Goal: Information Seeking & Learning: Learn about a topic

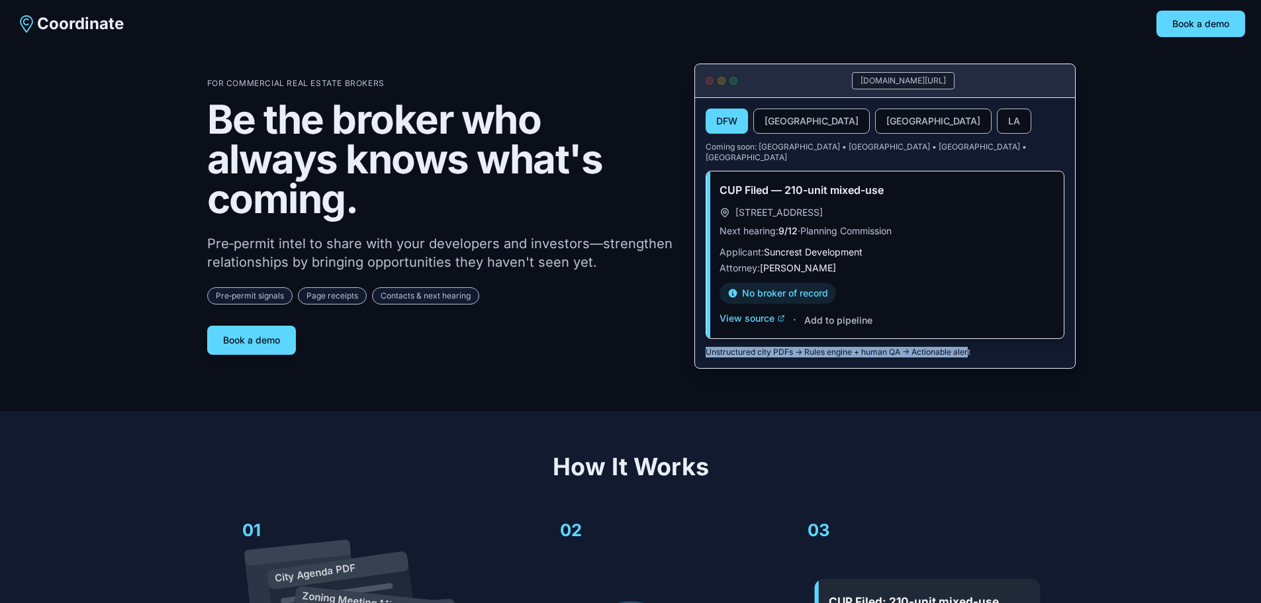
drag, startPoint x: 969, startPoint y: 342, endPoint x: 698, endPoint y: 347, distance: 271.5
click at [698, 347] on div "DFW [GEOGRAPHIC_DATA] Area LA Coming soon: [GEOGRAPHIC_DATA] • [GEOGRAPHIC_DATA…" at bounding box center [885, 233] width 380 height 270
click at [612, 336] on div "Book a demo" at bounding box center [440, 340] width 466 height 29
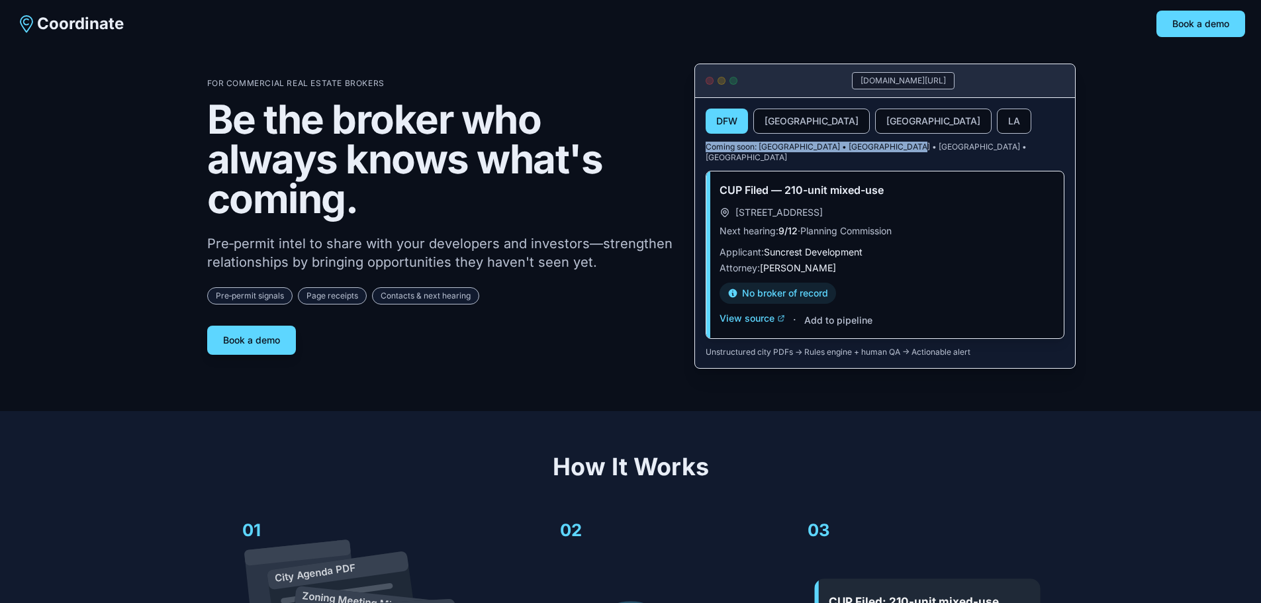
drag, startPoint x: 890, startPoint y: 146, endPoint x: 691, endPoint y: 142, distance: 198.7
click at [691, 142] on div "For Commercial Real Estate Brokers Be the broker who always knows what's coming…" at bounding box center [630, 216] width 847 height 305
click at [664, 207] on h1 "Be the broker who always knows what's coming." at bounding box center [440, 158] width 466 height 119
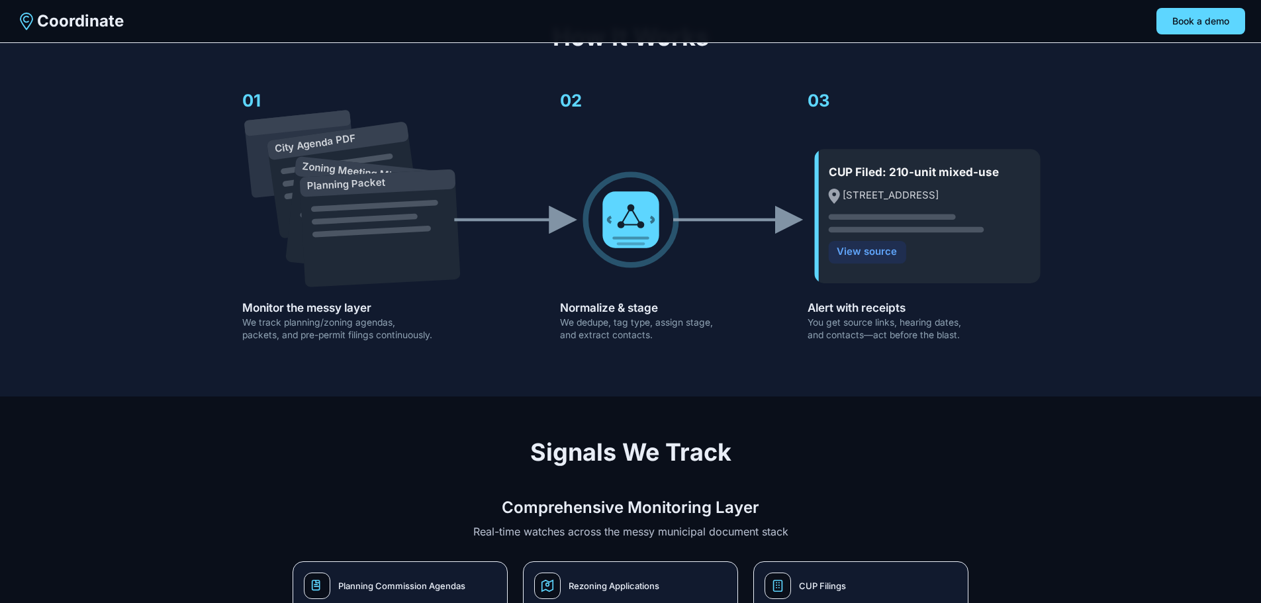
scroll to position [442, 0]
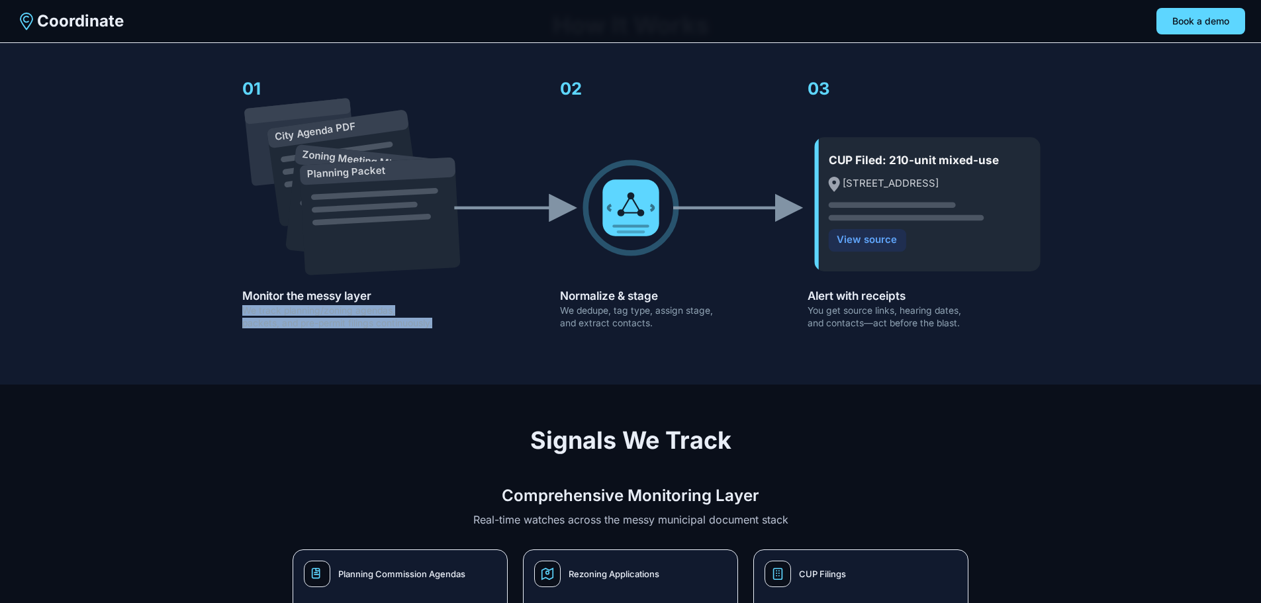
drag, startPoint x: 441, startPoint y: 314, endPoint x: 223, endPoint y: 294, distance: 218.7
click at [223, 294] on icon "City Agenda PDF Zoning Meeting Minutes Planning Packet CUP Filed: 210-unit mixe…" at bounding box center [630, 201] width 847 height 283
click at [521, 310] on icon "City Agenda PDF Zoning Meeting Minutes Planning Packet CUP Filed: 210-unit mixe…" at bounding box center [630, 201] width 847 height 283
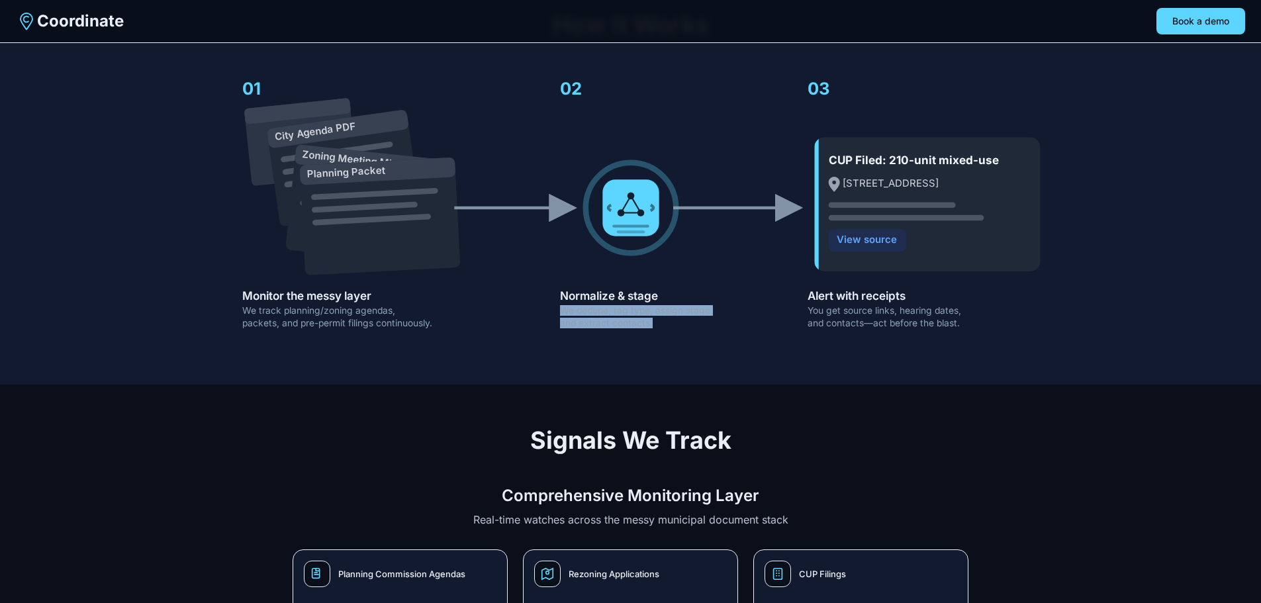
drag, startPoint x: 572, startPoint y: 297, endPoint x: 655, endPoint y: 315, distance: 85.3
click at [655, 315] on icon "City Agenda PDF Zoning Meeting Minutes Planning Packet CUP Filed: 210-unit mixe…" at bounding box center [630, 201] width 847 height 283
click at [664, 331] on icon "City Agenda PDF Zoning Meeting Minutes Planning Packet CUP Filed: 210-unit mixe…" at bounding box center [630, 201] width 847 height 283
drag, startPoint x: 641, startPoint y: 314, endPoint x: 552, endPoint y: 292, distance: 91.4
click at [552, 292] on icon "City Agenda PDF Zoning Meeting Minutes Planning Packet CUP Filed: 210-unit mixe…" at bounding box center [630, 201] width 847 height 283
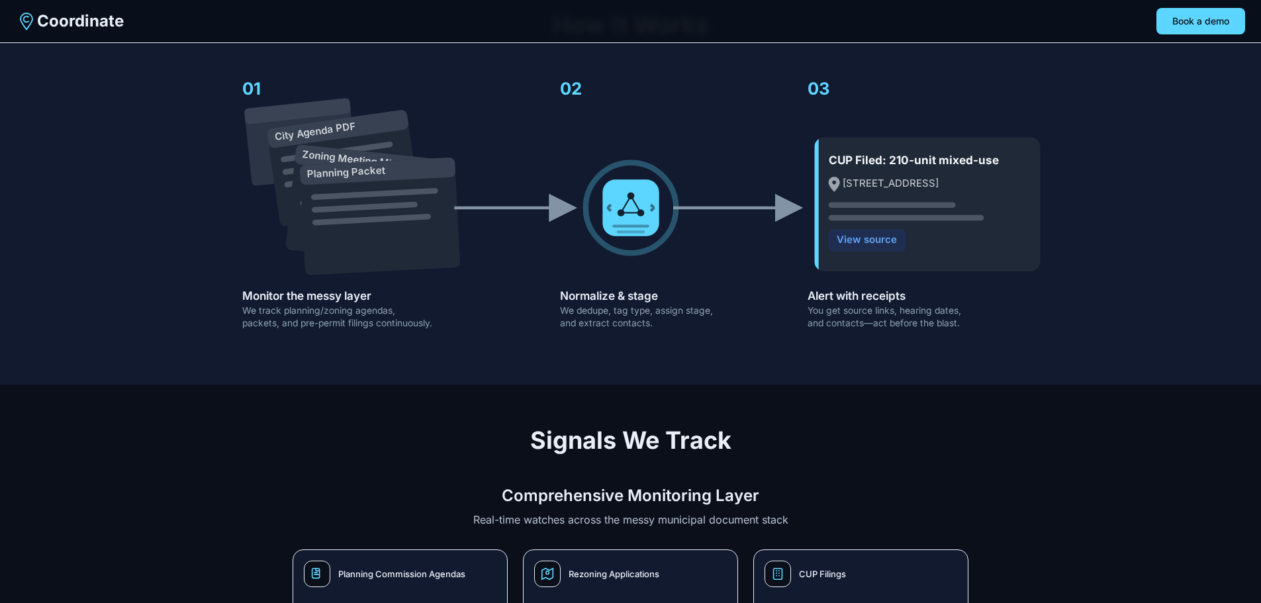
click at [670, 329] on icon "City Agenda PDF Zoning Meeting Minutes Planning Packet CUP Filed: 210-unit mixe…" at bounding box center [630, 201] width 847 height 283
drag, startPoint x: 560, startPoint y: 299, endPoint x: 653, endPoint y: 319, distance: 95.4
click at [653, 319] on icon "City Agenda PDF Zoning Meeting Minutes Planning Packet CUP Filed: 210-unit mixe…" at bounding box center [630, 201] width 847 height 283
click at [693, 318] on icon "City Agenda PDF Zoning Meeting Minutes Planning Packet CUP Filed: 210-unit mixe…" at bounding box center [630, 201] width 847 height 283
drag, startPoint x: 607, startPoint y: 302, endPoint x: 577, endPoint y: 305, distance: 30.6
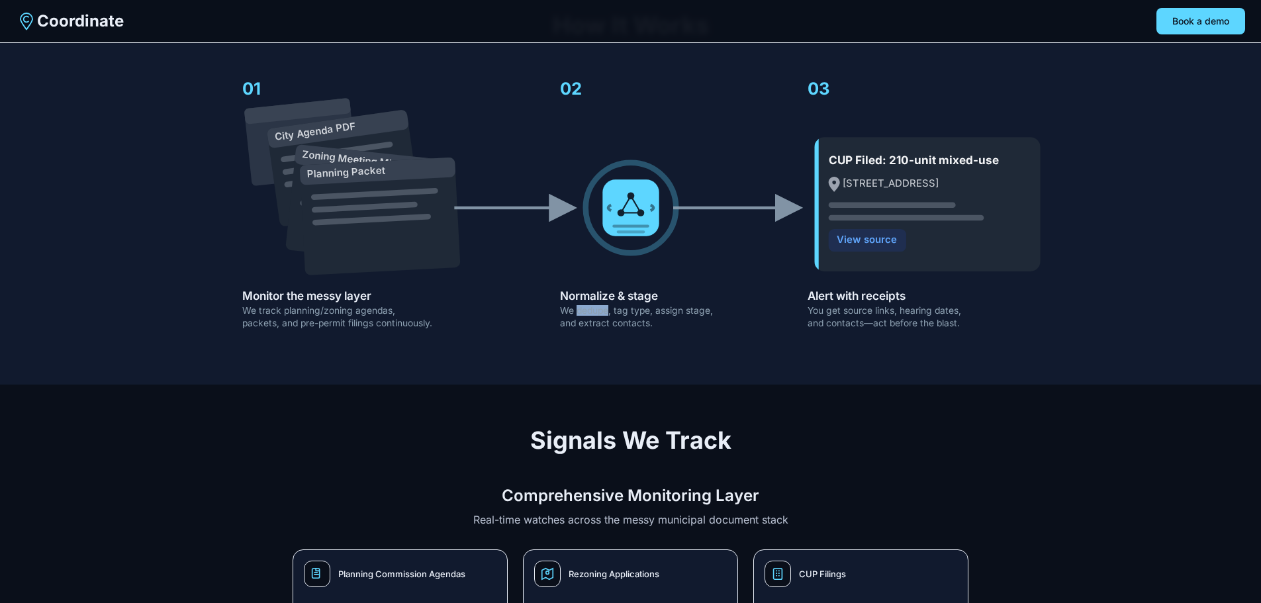
click at [577, 305] on text "We dedupe, tag type, assign stage," at bounding box center [636, 310] width 153 height 11
click at [715, 328] on icon "City Agenda PDF Zoning Meeting Minutes Planning Packet CUP Filed: 210-unit mixe…" at bounding box center [630, 201] width 847 height 283
drag, startPoint x: 945, startPoint y: 307, endPoint x: 798, endPoint y: 301, distance: 147.8
click at [798, 301] on icon "City Agenda PDF Zoning Meeting Minutes Planning Packet CUP Filed: 210-unit mixe…" at bounding box center [630, 201] width 847 height 283
click at [769, 281] on icon "City Agenda PDF Zoning Meeting Minutes Planning Packet CUP Filed: 210-unit mixe…" at bounding box center [630, 201] width 847 height 283
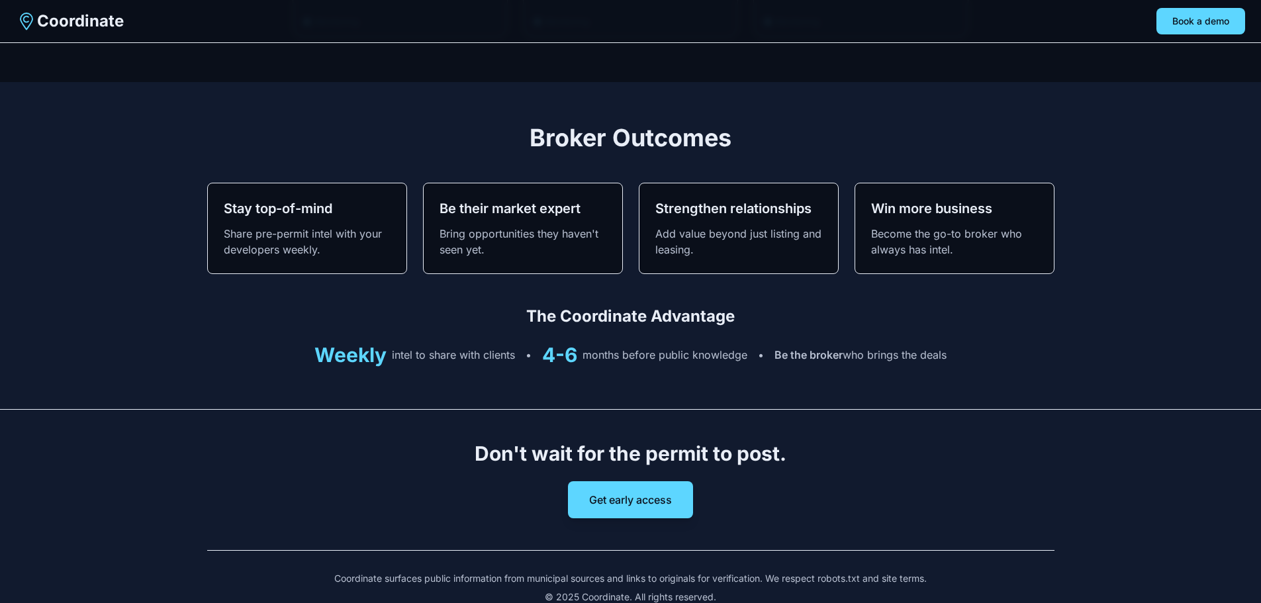
scroll to position [1291, 0]
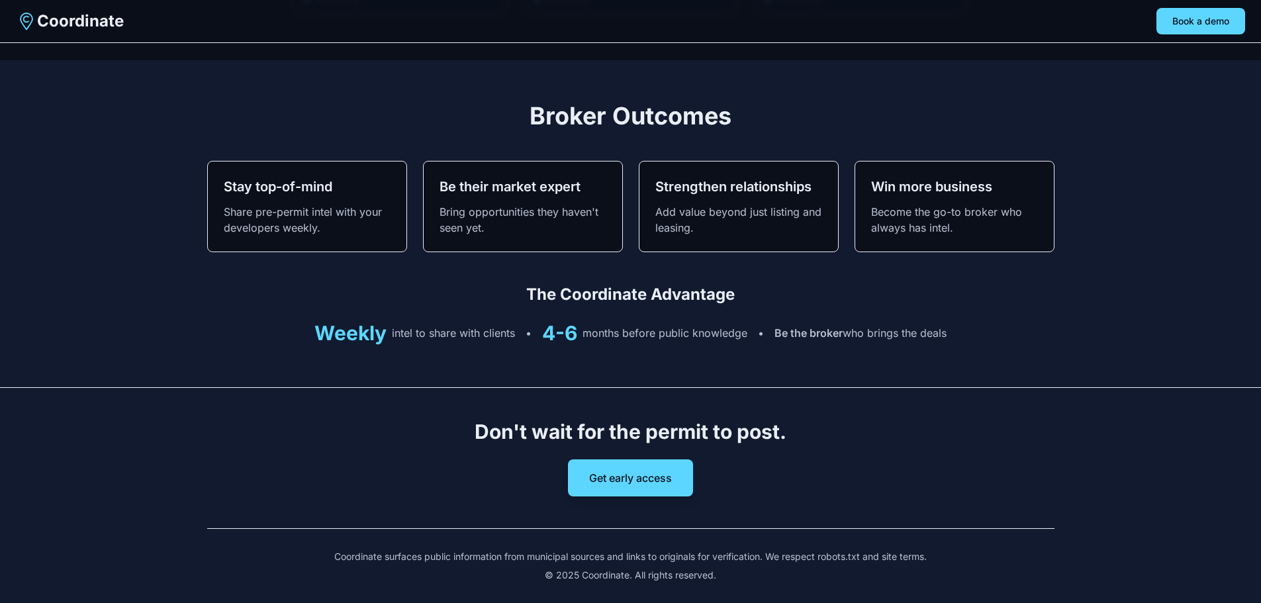
drag, startPoint x: 949, startPoint y: 324, endPoint x: 563, endPoint y: 298, distance: 386.9
click at [563, 298] on div "The Coordinate Advantage Weekly intel to share with clients • 4-6 months before…" at bounding box center [630, 314] width 847 height 61
click at [1069, 326] on section "Broker Outcomes Stay top-of-mind Share pre-permit intel with your developers we…" at bounding box center [630, 223] width 1261 height 327
drag, startPoint x: 506, startPoint y: 285, endPoint x: 955, endPoint y: 315, distance: 449.9
click at [955, 315] on div "The Coordinate Advantage Weekly intel to share with clients • 4-6 months before…" at bounding box center [630, 314] width 847 height 61
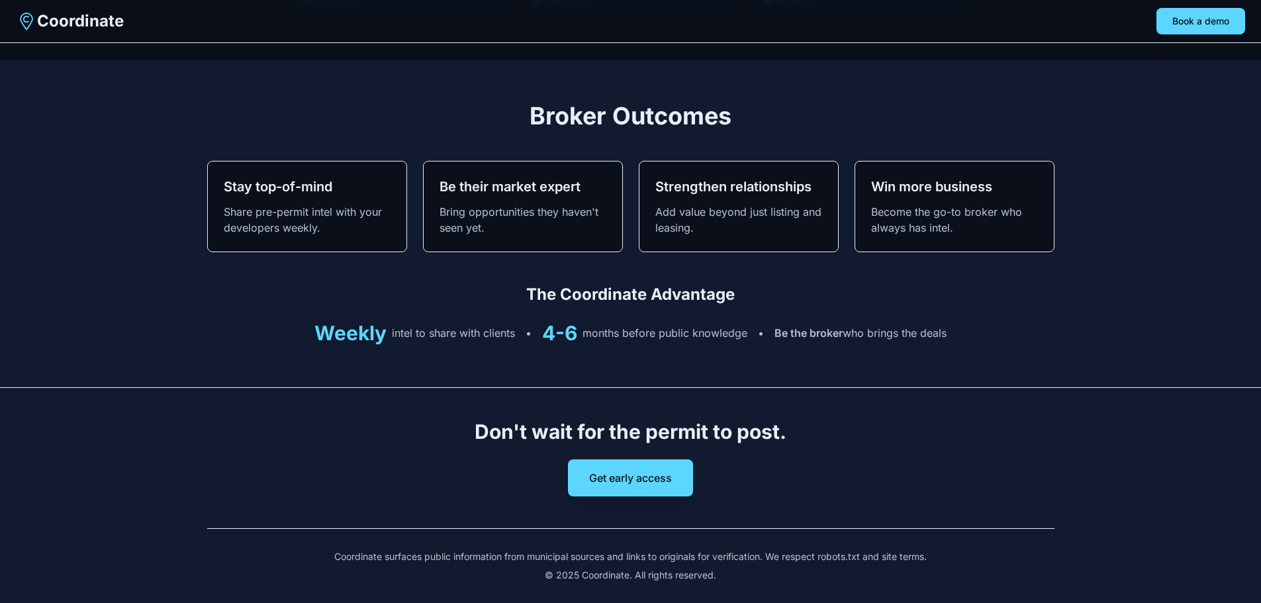
click at [1000, 324] on div "Weekly intel to share with clients • 4-6 months before public knowledge • Be th…" at bounding box center [630, 333] width 847 height 24
click at [632, 344] on section "Broker Outcomes Stay top-of-mind Share pre-permit intel with your developers we…" at bounding box center [630, 223] width 1261 height 327
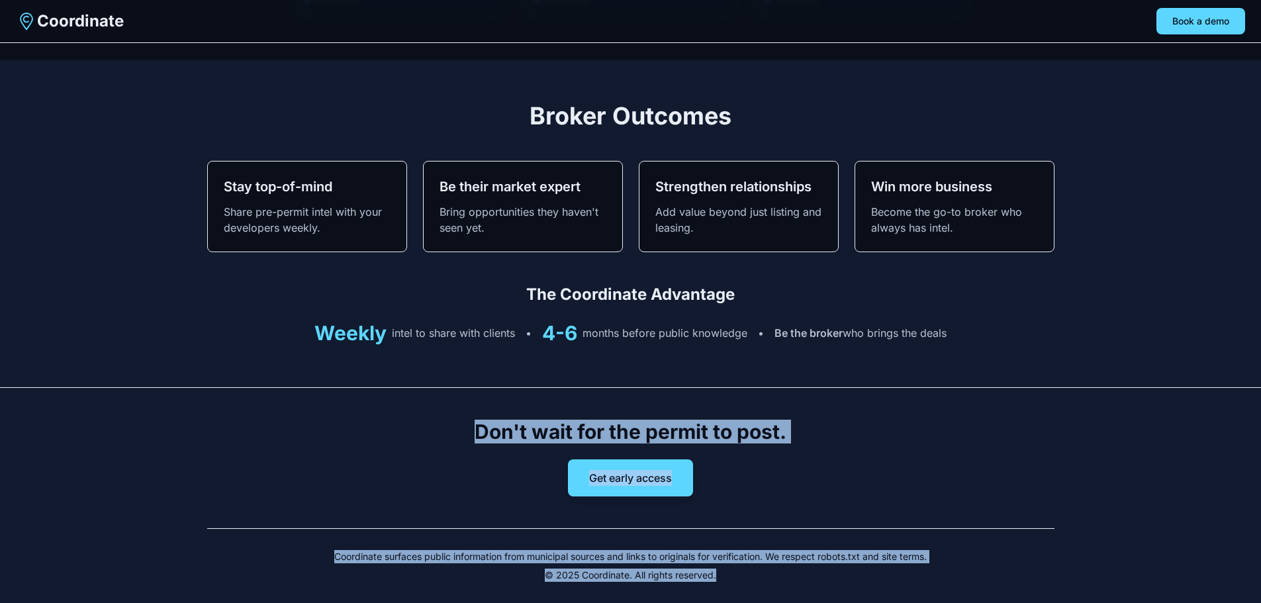
drag, startPoint x: 475, startPoint y: 416, endPoint x: 928, endPoint y: 552, distance: 473.2
click at [931, 561] on div "Don't wait for the permit to post. Get early access Coordinate surfaces public …" at bounding box center [630, 501] width 847 height 162
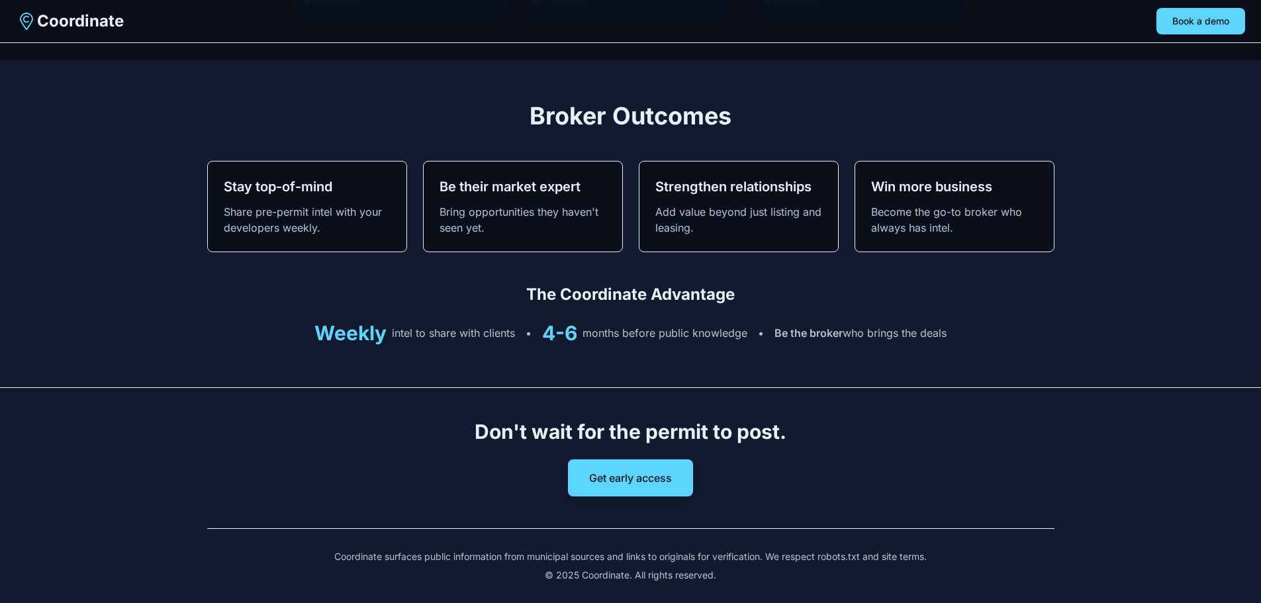
click at [907, 368] on section "Broker Outcomes Stay top-of-mind Share pre-permit intel with your developers we…" at bounding box center [630, 223] width 1261 height 327
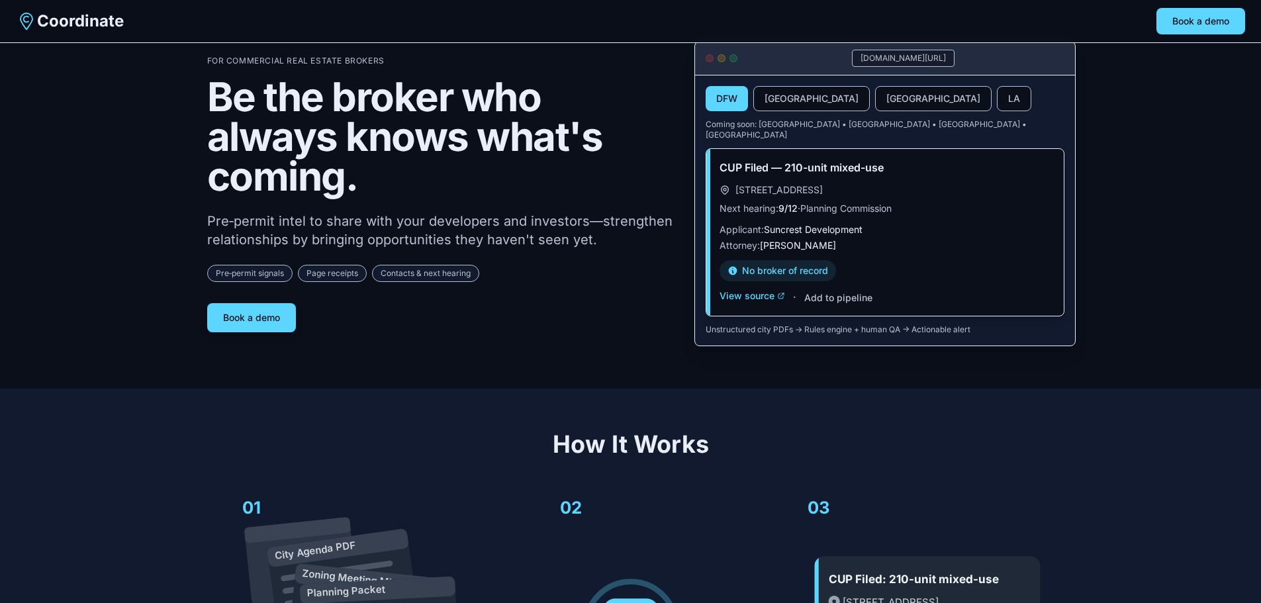
scroll to position [0, 0]
